Goal: Task Accomplishment & Management: Use online tool/utility

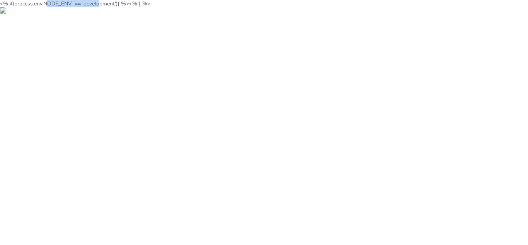
drag, startPoint x: 41, startPoint y: 3, endPoint x: 89, endPoint y: 15, distance: 49.1
click at [97, 7] on html "<% if(process.env.NODE_ENV !== 'development'){ %> <% } %>" at bounding box center [264, 7] width 528 height 14
click at [87, 14] on html "<% if(process.env.NODE_ENV !== 'development'){ %> <% } %>" at bounding box center [264, 7] width 528 height 14
drag, startPoint x: 157, startPoint y: 3, endPoint x: 0, endPoint y: 3, distance: 157.5
click at [0, 3] on body "<% if(process.env.NODE_ENV !== 'development'){ %> <% } %>" at bounding box center [264, 7] width 528 height 14
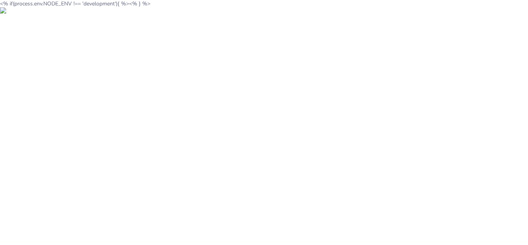
copy body "<% if(process.env.NODE_ENV !== 'development'){ %> <% } %>"
